Goal: Task Accomplishment & Management: Use online tool/utility

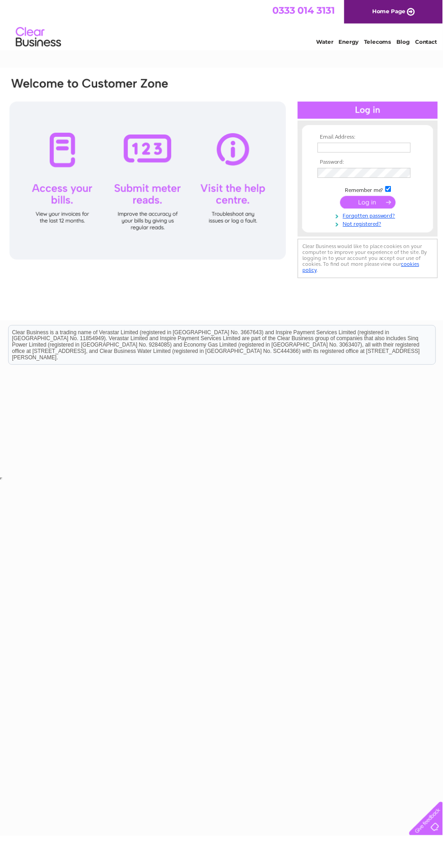
type input "[EMAIL_ADDRESS][DOMAIN_NAME]"
click at [343, 198] on input "submit" at bounding box center [371, 204] width 56 height 13
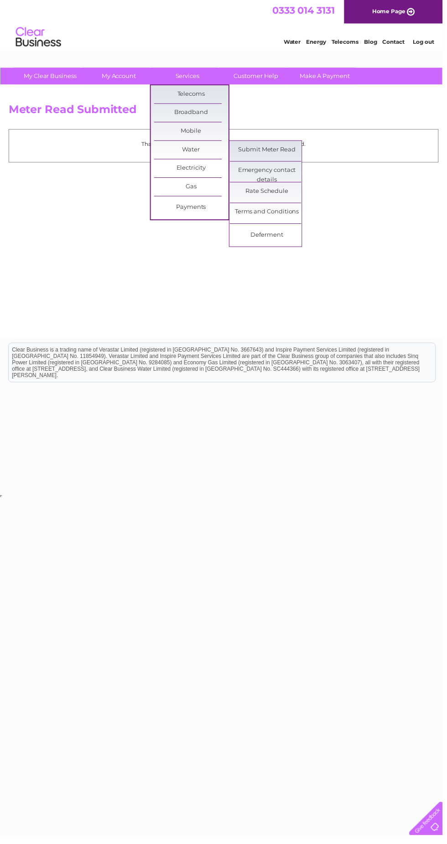
click at [275, 150] on link "Submit Meter Read" at bounding box center [269, 151] width 75 height 18
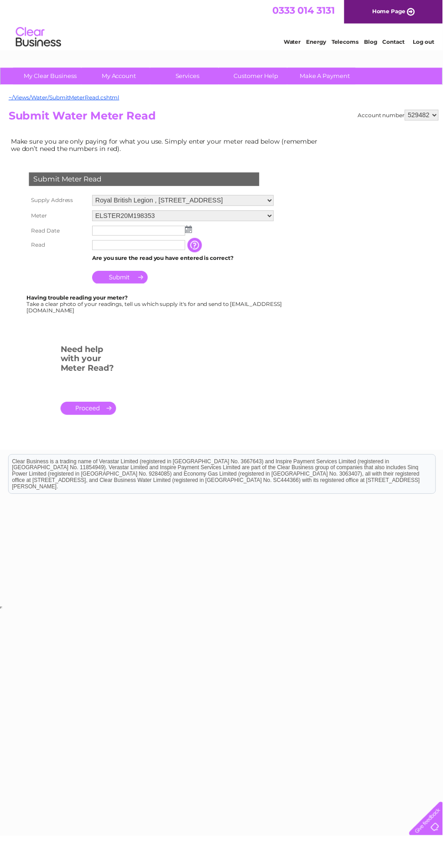
click at [142, 232] on input "text" at bounding box center [140, 233] width 94 height 10
click at [121, 251] on input "text" at bounding box center [140, 248] width 94 height 10
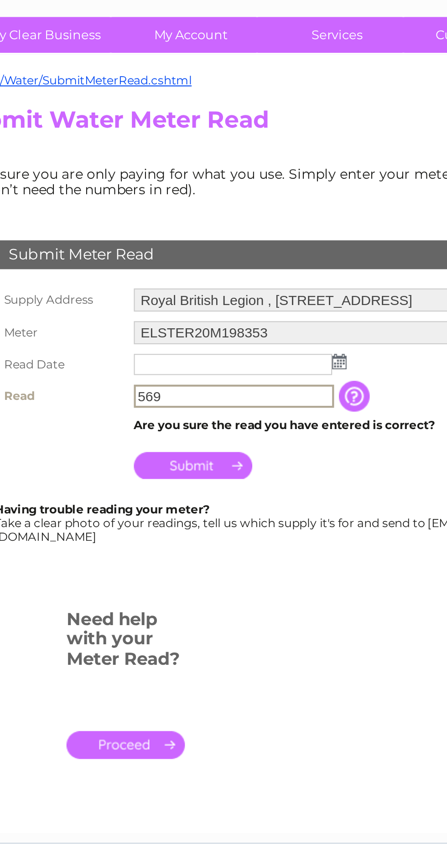
type input "569"
click at [190, 230] on img at bounding box center [190, 231] width 7 height 7
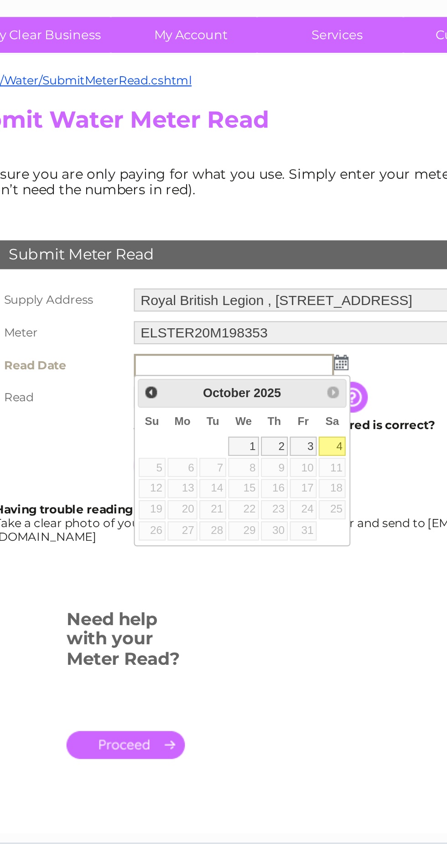
click at [187, 272] on link "4" at bounding box center [187, 271] width 13 height 9
type input "2025/10/04"
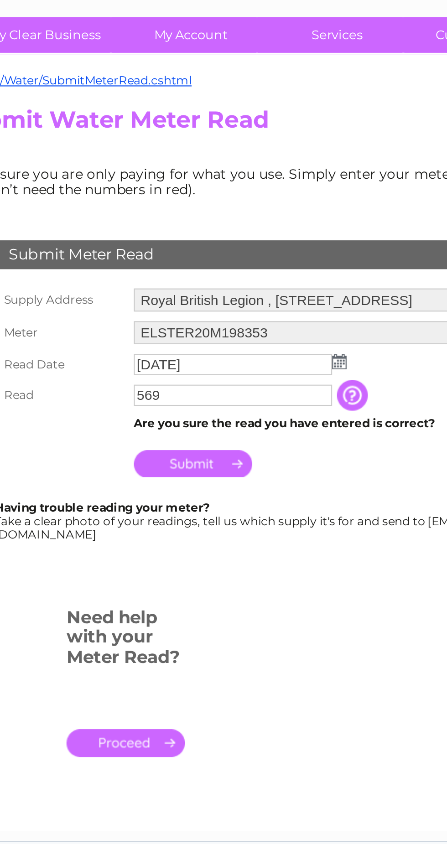
click at [134, 276] on input "Submit" at bounding box center [121, 279] width 56 height 13
